Goal: Information Seeking & Learning: Find specific fact

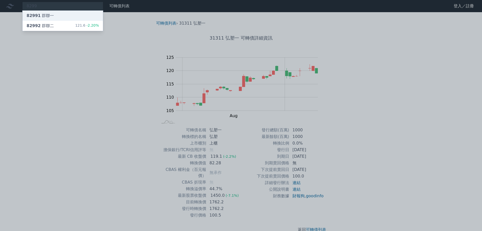
click at [43, 16] on div "82991 群聯一" at bounding box center [40, 16] width 27 height 6
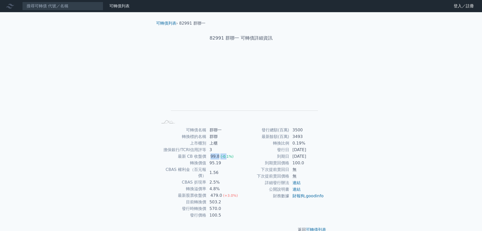
drag, startPoint x: 211, startPoint y: 156, endPoint x: 225, endPoint y: 157, distance: 14.2
click at [225, 157] on td "99.8 (-0.1%)" at bounding box center [224, 156] width 35 height 7
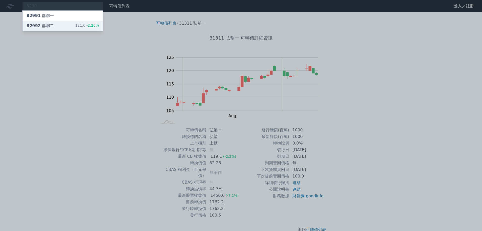
click at [36, 25] on span "82992" at bounding box center [34, 25] width 14 height 5
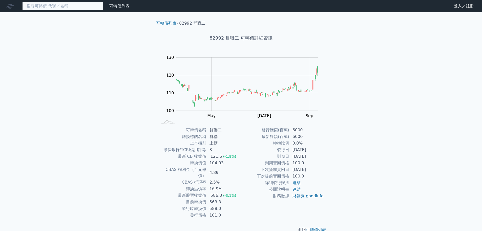
click at [45, 8] on input at bounding box center [62, 6] width 81 height 9
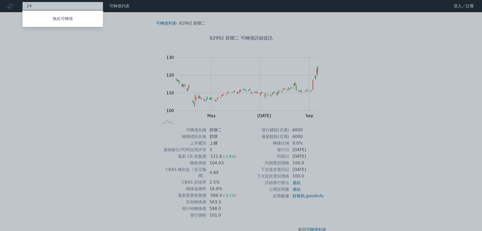
type input "2"
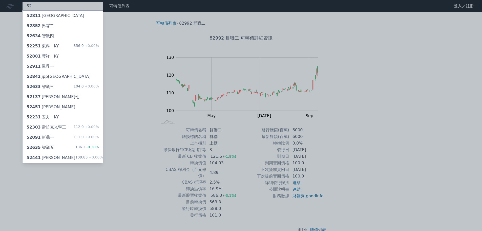
type input "5"
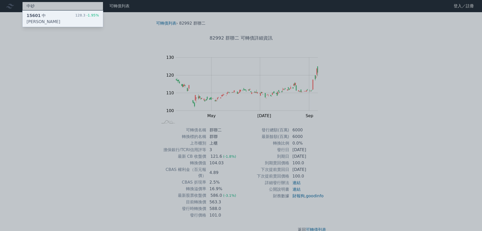
type input "中砂"
click at [43, 16] on div "15601 中[PERSON_NAME]" at bounding box center [51, 19] width 49 height 12
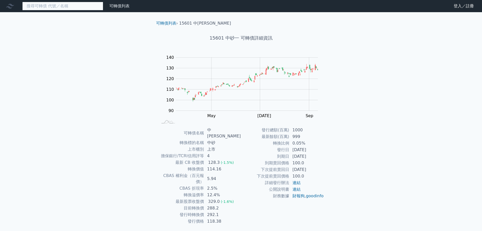
click at [41, 7] on input at bounding box center [62, 6] width 81 height 9
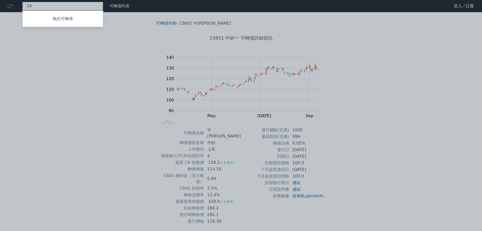
type input "3"
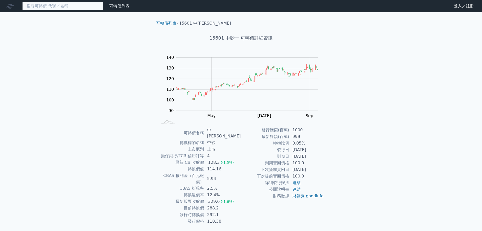
click at [50, 8] on input at bounding box center [62, 6] width 81 height 9
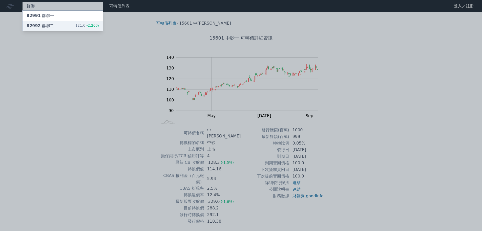
type input "群聯"
click at [49, 27] on div "82992 群聯二" at bounding box center [40, 26] width 27 height 6
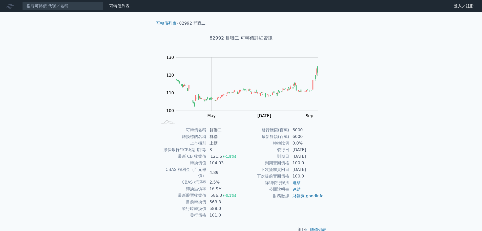
drag, startPoint x: 293, startPoint y: 150, endPoint x: 321, endPoint y: 156, distance: 29.1
click at [321, 156] on tbody "發行總額(百萬) 6000 最新餘額(百萬) 6000 轉換比例 0.0% 發行日 [DATE] 到期日 [DATE] 到期賣回價格 100.0 下次提前賣回…" at bounding box center [282, 163] width 83 height 72
drag, startPoint x: 177, startPoint y: 189, endPoint x: 237, endPoint y: 190, distance: 60.0
click at [237, 192] on tr "最新股票收盤價 586.0 (-3.1%)" at bounding box center [199, 195] width 83 height 7
